Goal: Download file/media

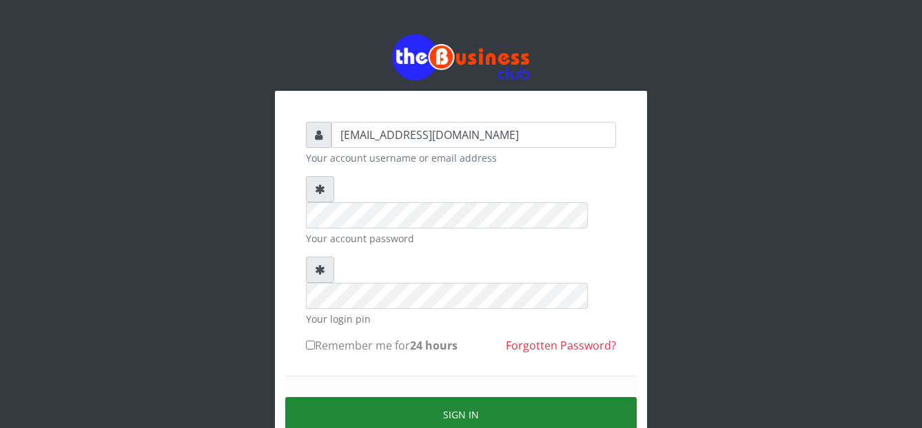
click at [350, 397] on button "Sign in" at bounding box center [460, 414] width 351 height 35
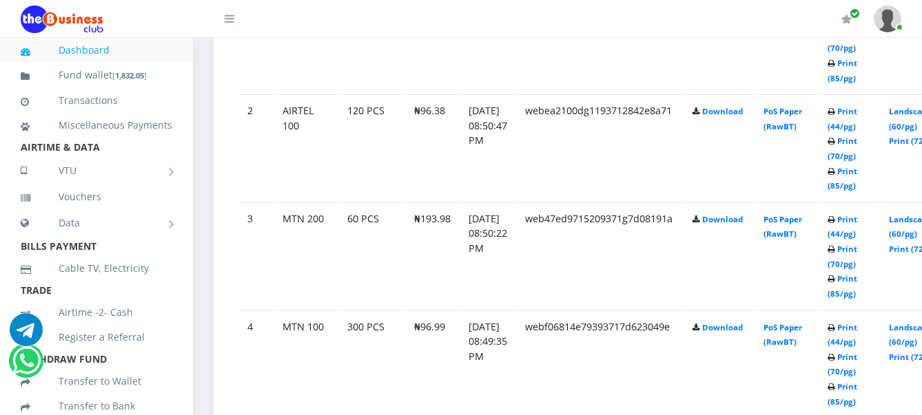
scroll to position [893, 0]
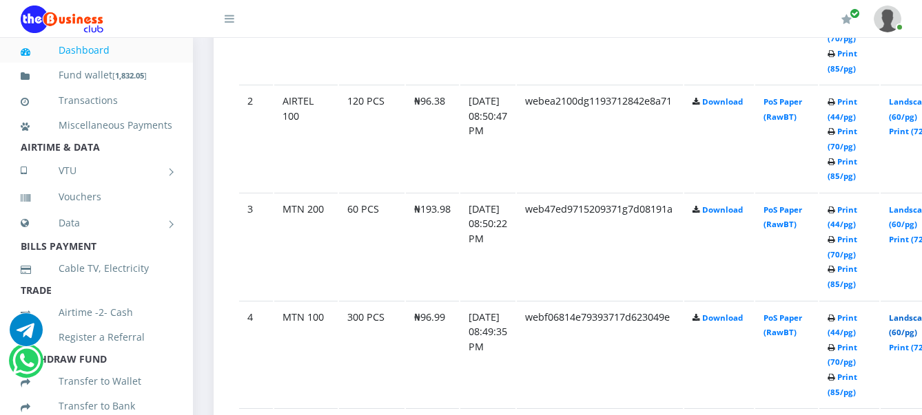
click at [913, 320] on link "Landscape (60/pg)" at bounding box center [909, 325] width 43 height 25
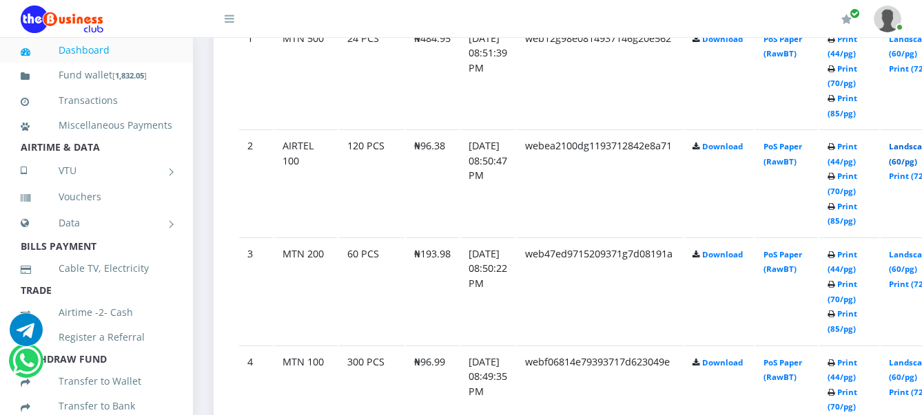
click at [915, 154] on link "Landscape (60/pg)" at bounding box center [909, 153] width 43 height 25
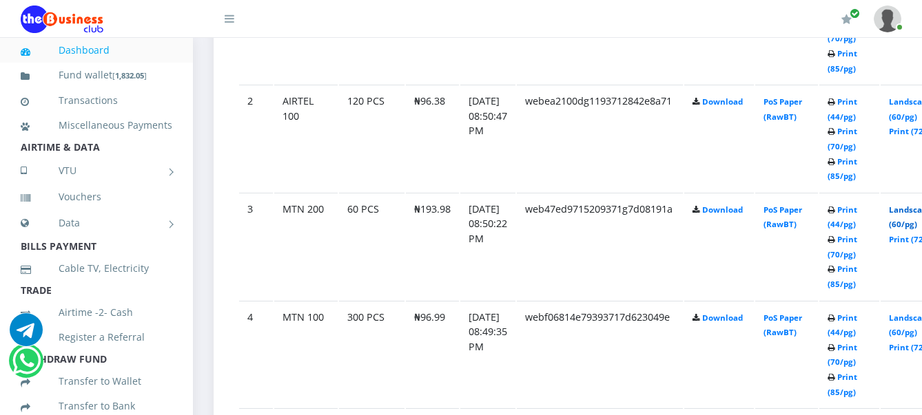
click at [911, 213] on link "Landscape (60/pg)" at bounding box center [909, 217] width 43 height 25
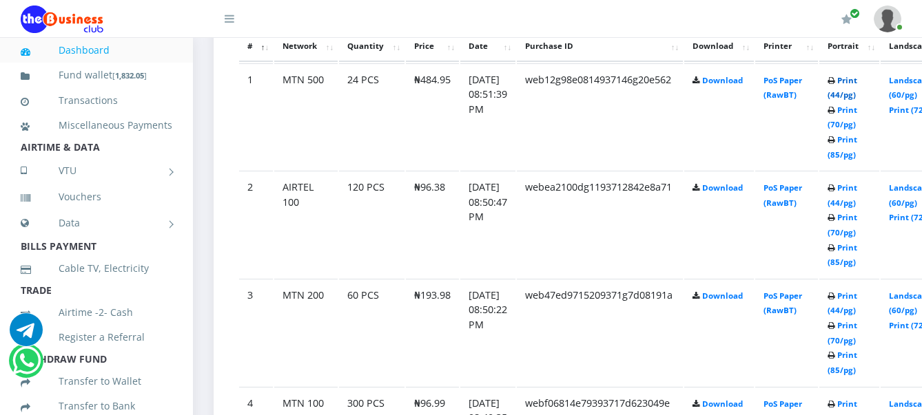
click at [857, 79] on link "Print (44/pg)" at bounding box center [842, 87] width 30 height 25
